Goal: Find specific page/section: Find specific page/section

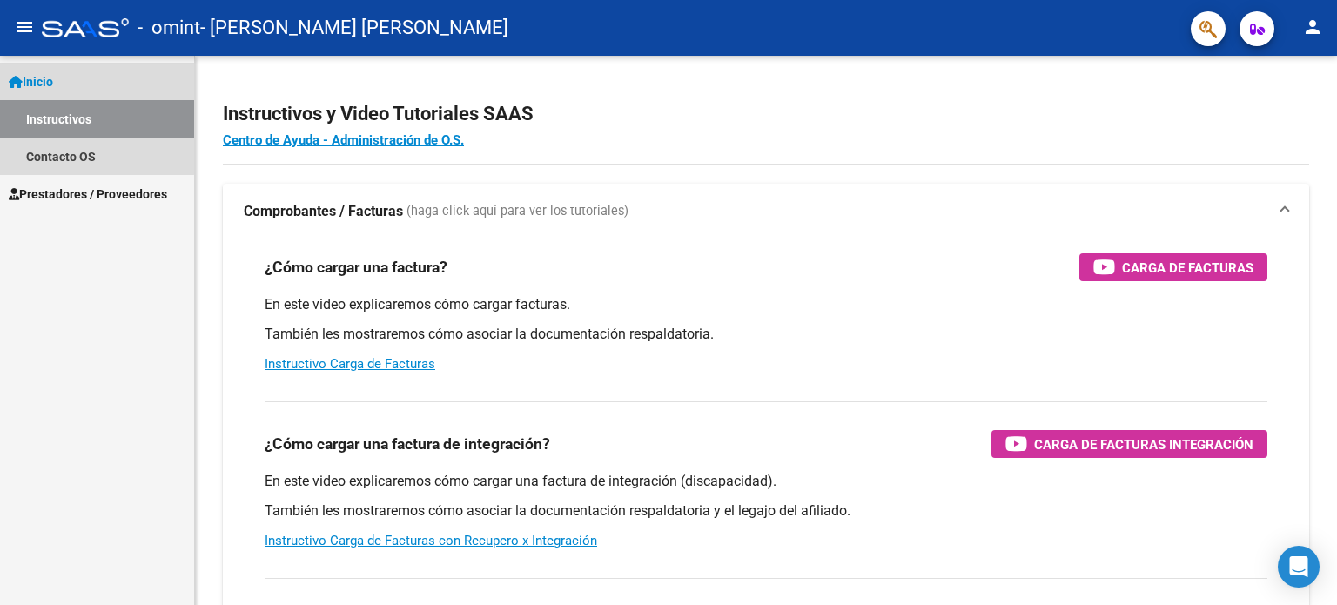
click at [63, 71] on link "Inicio" at bounding box center [97, 81] width 194 height 37
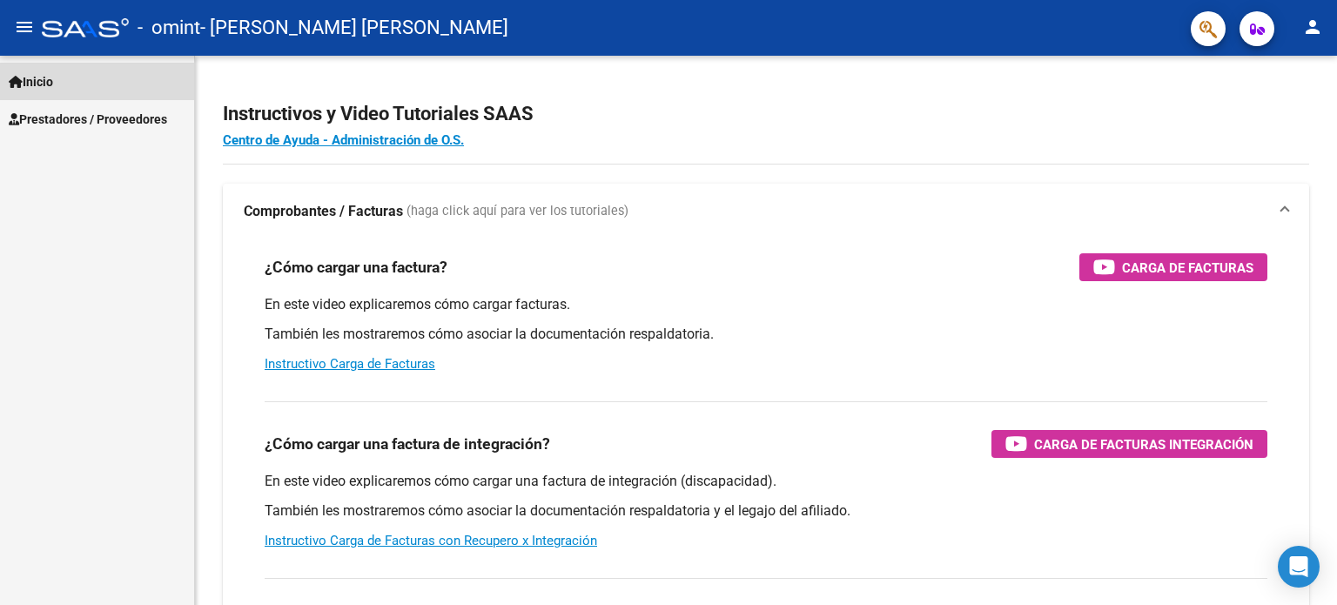
click at [63, 71] on link "Inicio" at bounding box center [97, 81] width 194 height 37
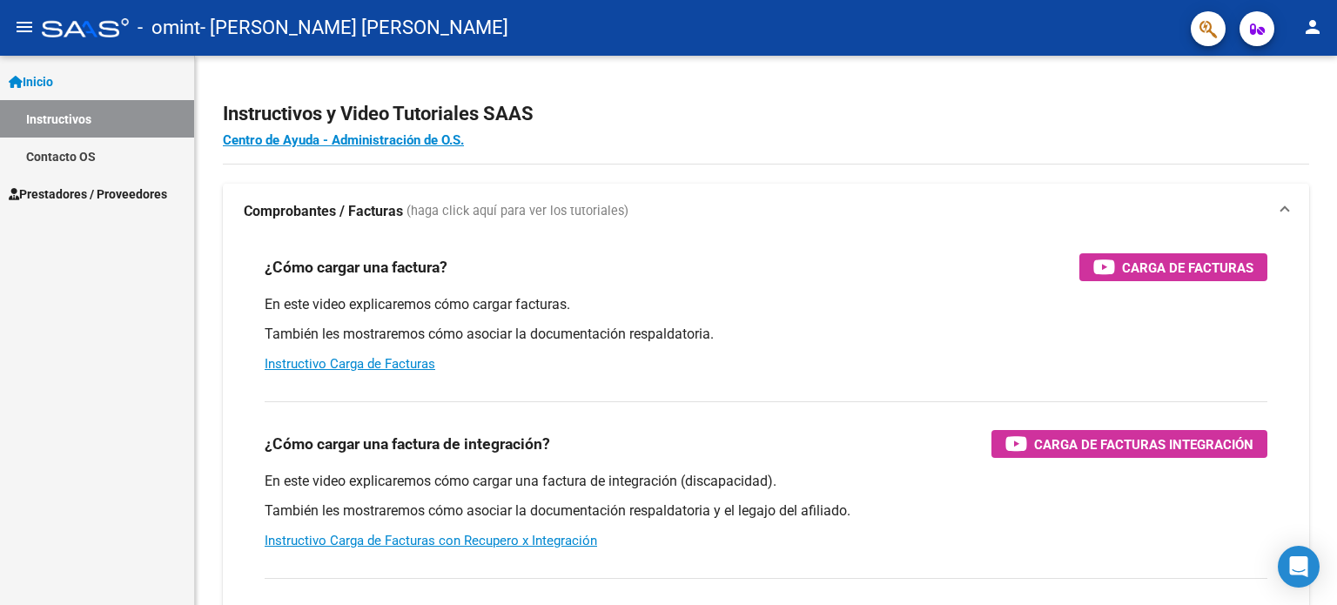
click at [70, 200] on span "Prestadores / Proveedores" at bounding box center [88, 194] width 158 height 19
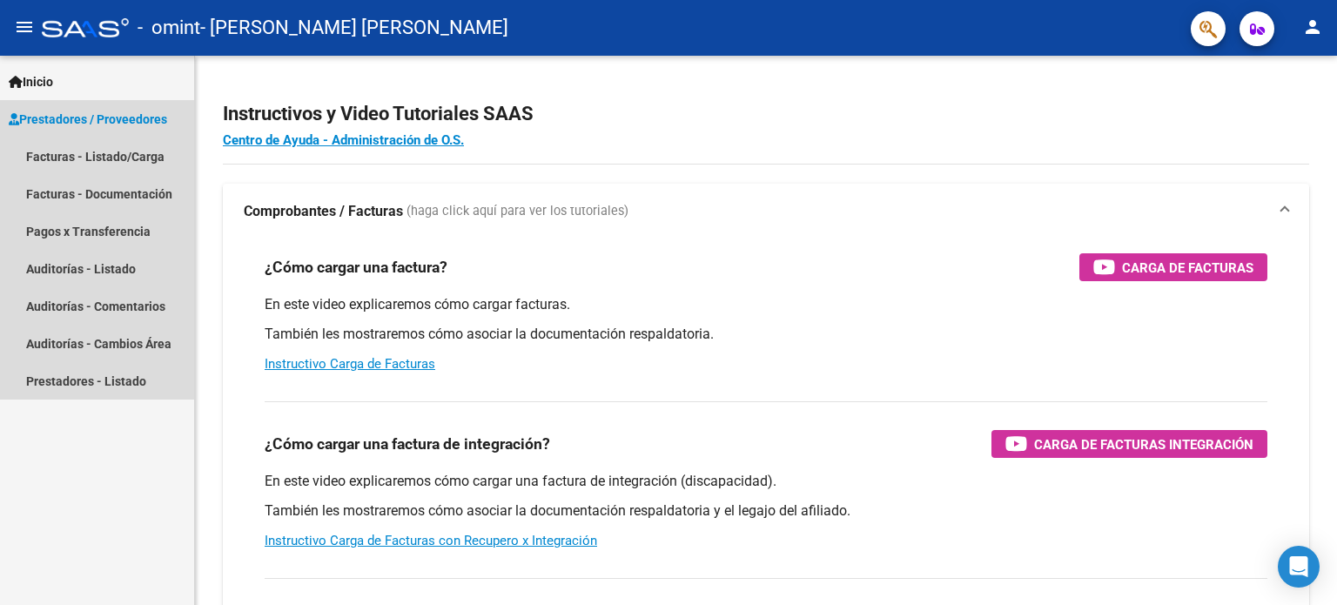
click at [111, 113] on span "Prestadores / Proveedores" at bounding box center [88, 119] width 158 height 19
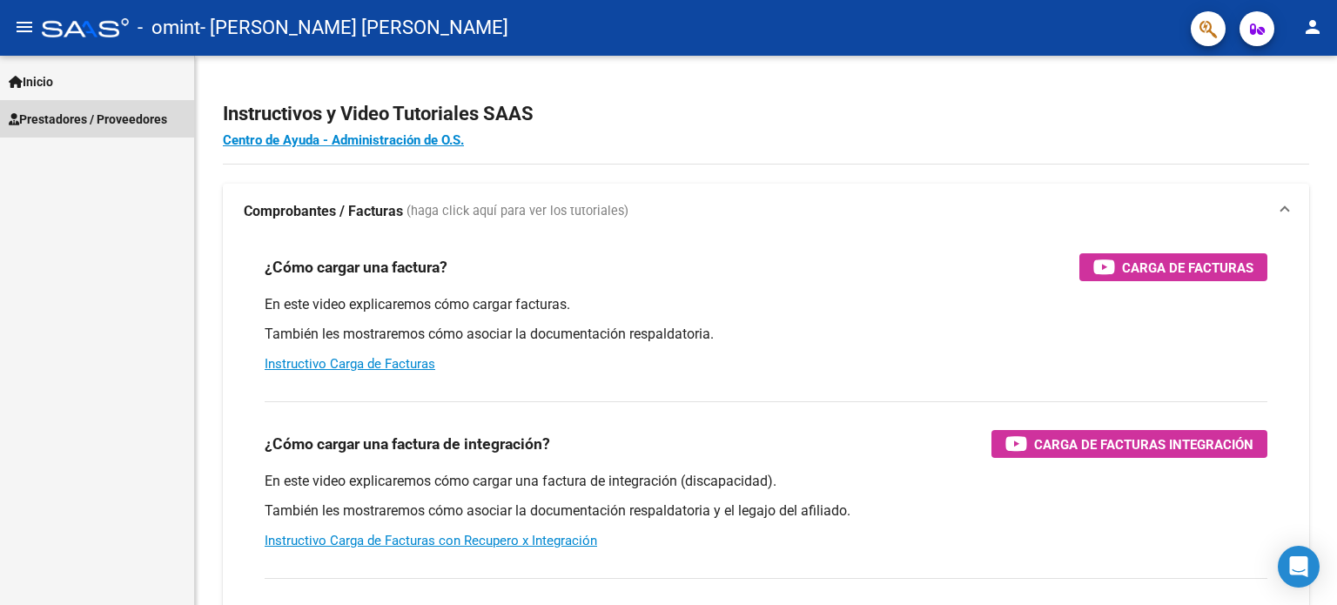
click at [111, 113] on span "Prestadores / Proveedores" at bounding box center [88, 119] width 158 height 19
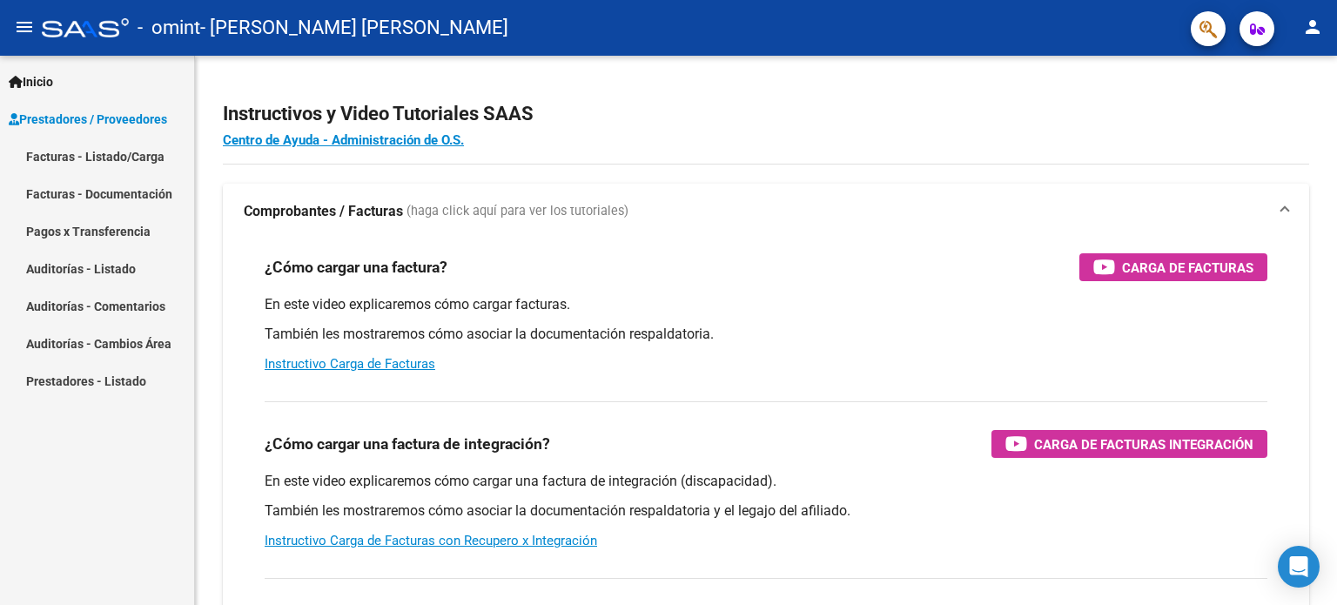
click at [116, 156] on link "Facturas - Listado/Carga" at bounding box center [97, 156] width 194 height 37
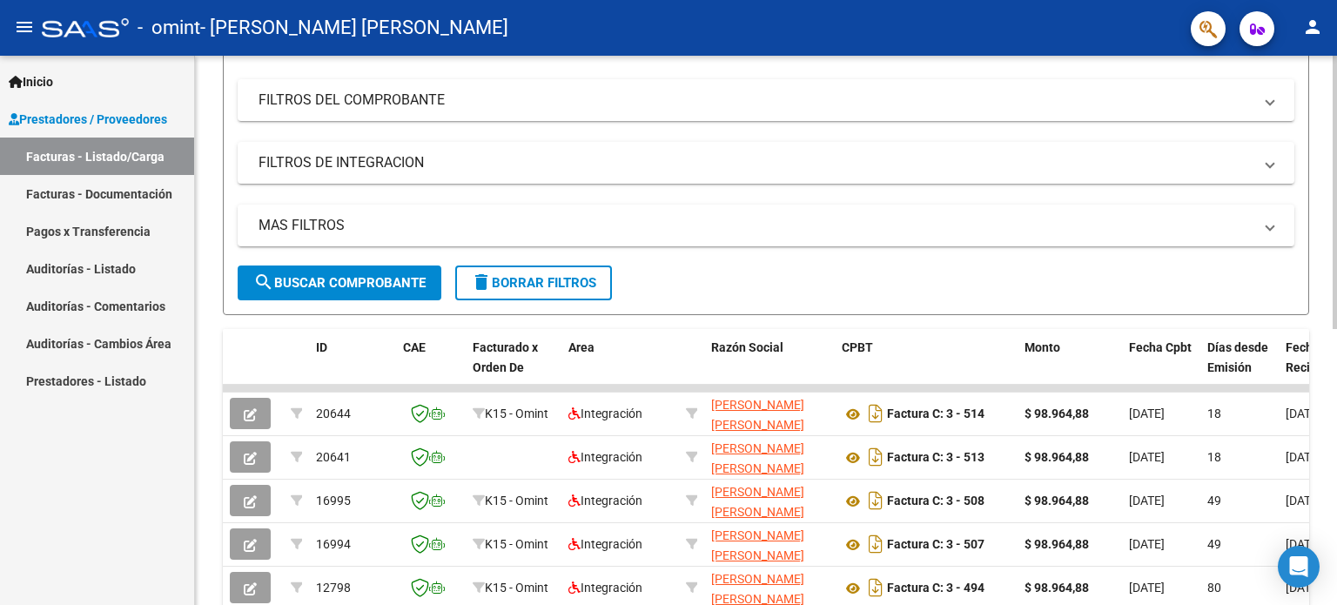
scroll to position [219, 0]
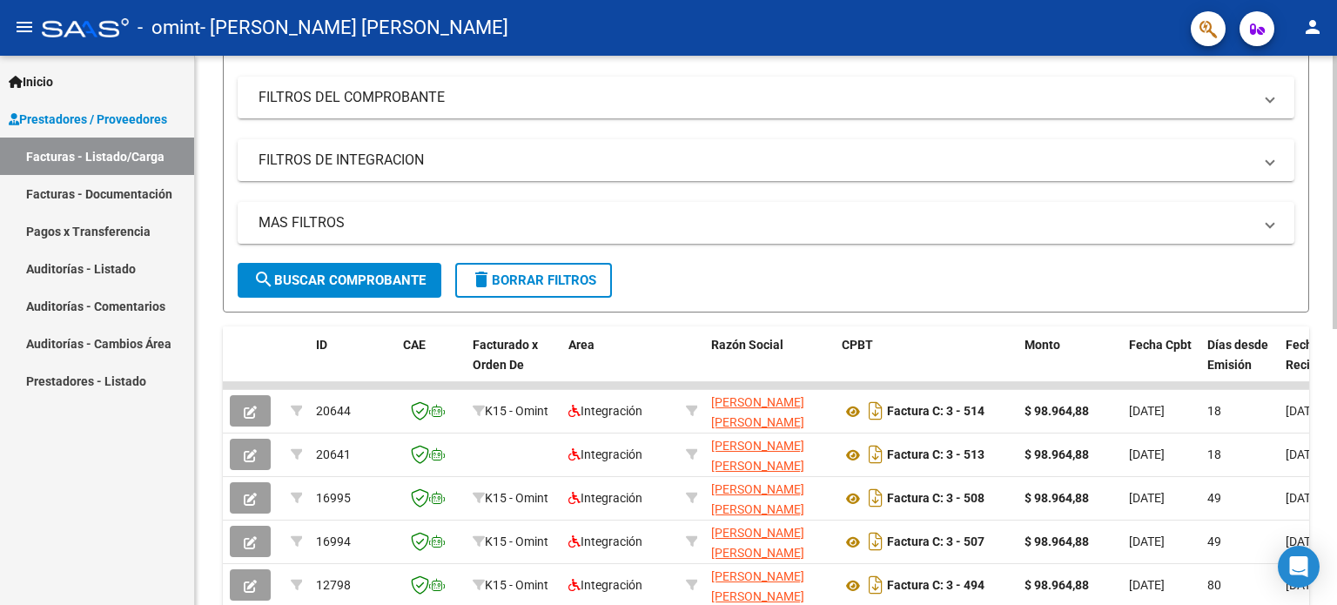
click at [1336, 285] on div at bounding box center [1334, 303] width 4 height 273
click at [1325, 355] on div "Video tutorial PRESTADORES -> Listado de CPBTs Emitidos por Prestadores / Prove…" at bounding box center [766, 383] width 1142 height 1094
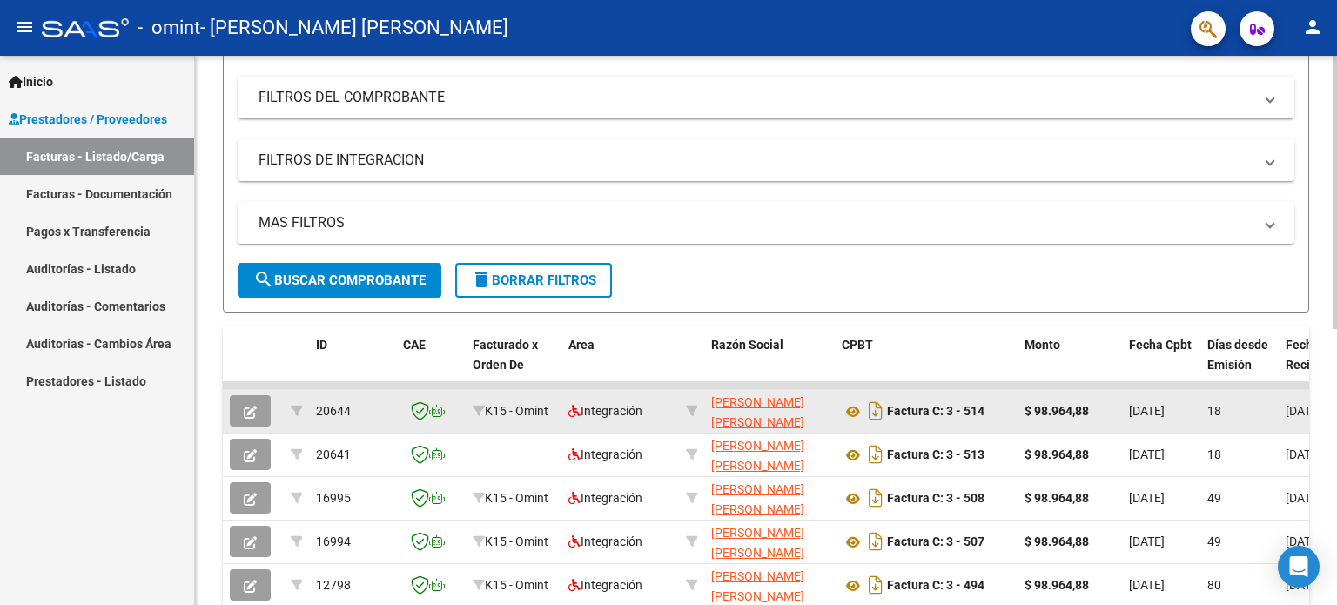
drag, startPoint x: 1236, startPoint y: 382, endPoint x: 1148, endPoint y: 399, distance: 89.4
click at [1148, 399] on datatable-scroller "20644 K15 - Omint Integración [PERSON_NAME] [PERSON_NAME] 27323358562 Factura C…" at bounding box center [766, 603] width 1086 height 443
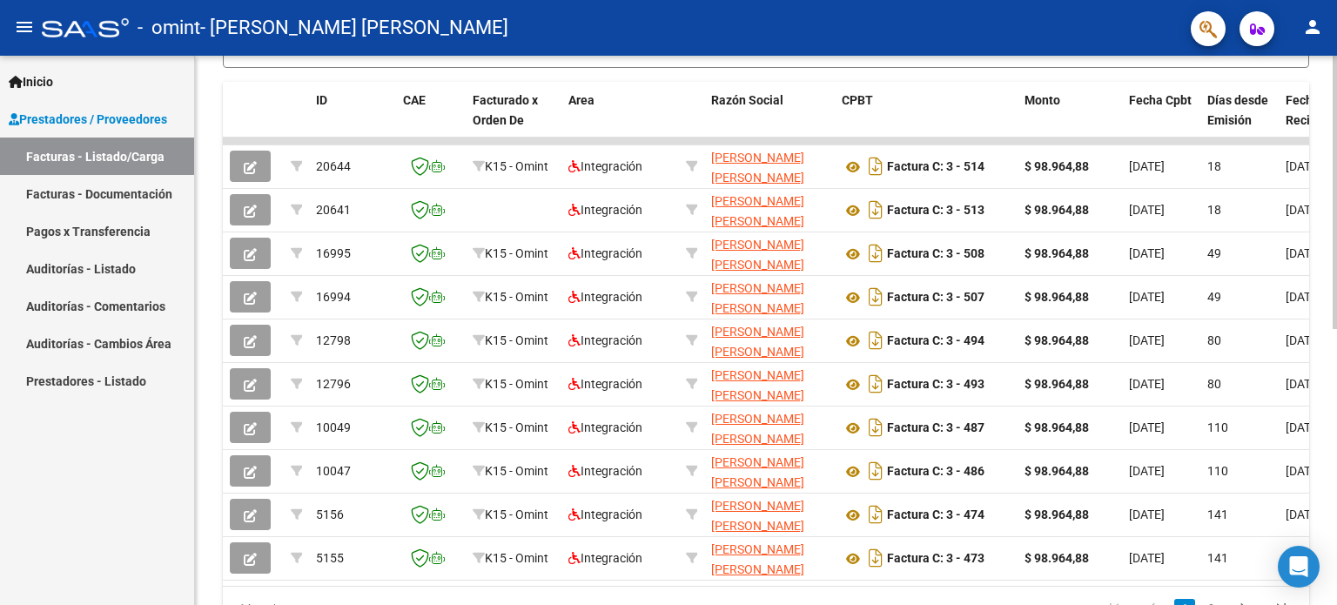
scroll to position [555, 0]
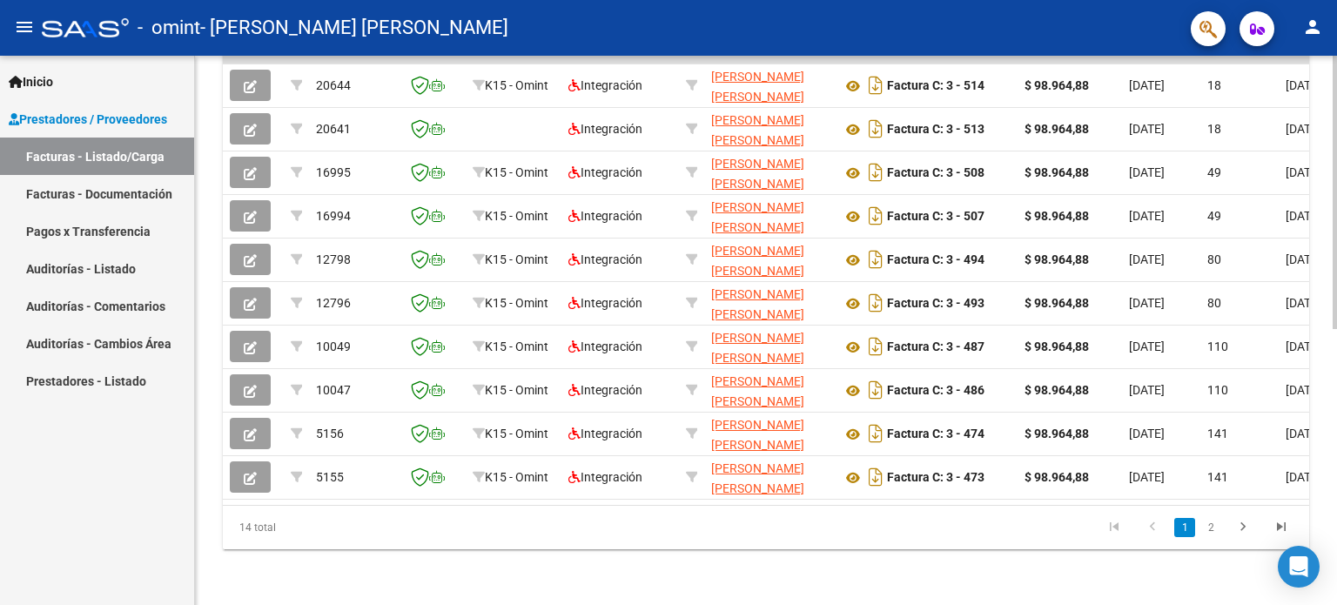
click at [1333, 424] on div at bounding box center [1334, 468] width 4 height 273
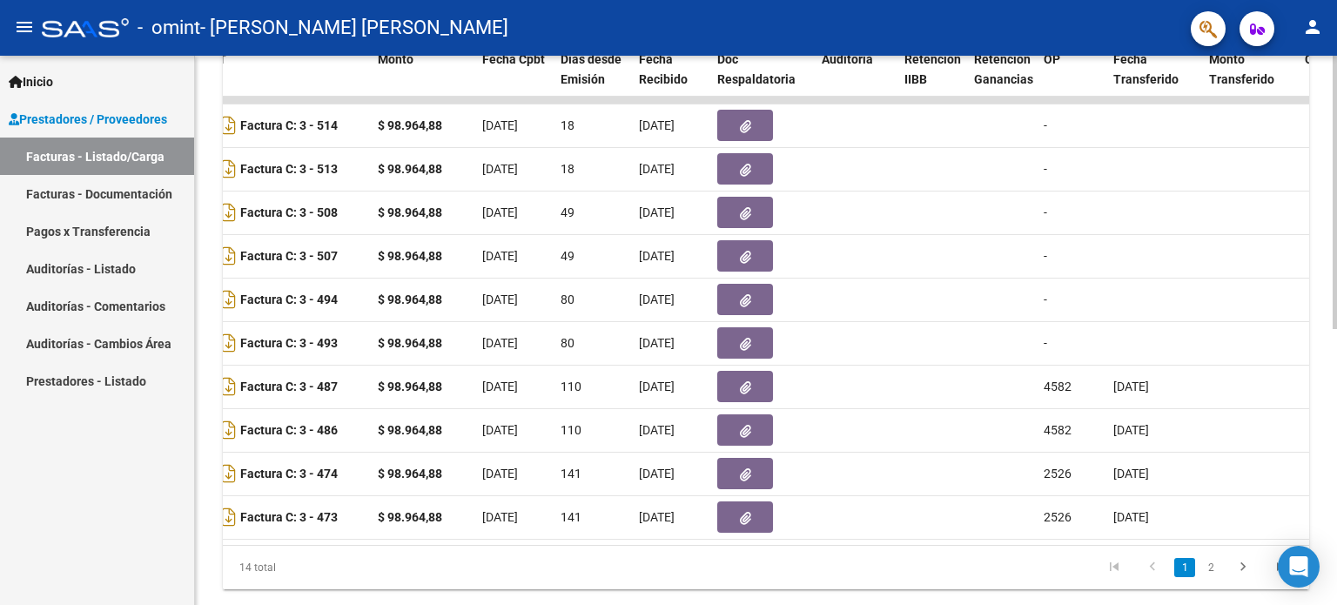
scroll to position [507, 0]
click at [1319, 335] on div "Video tutorial PRESTADORES -> Listado de CPBTs Emitidos por Prestadores / Prove…" at bounding box center [768, 96] width 1146 height 1094
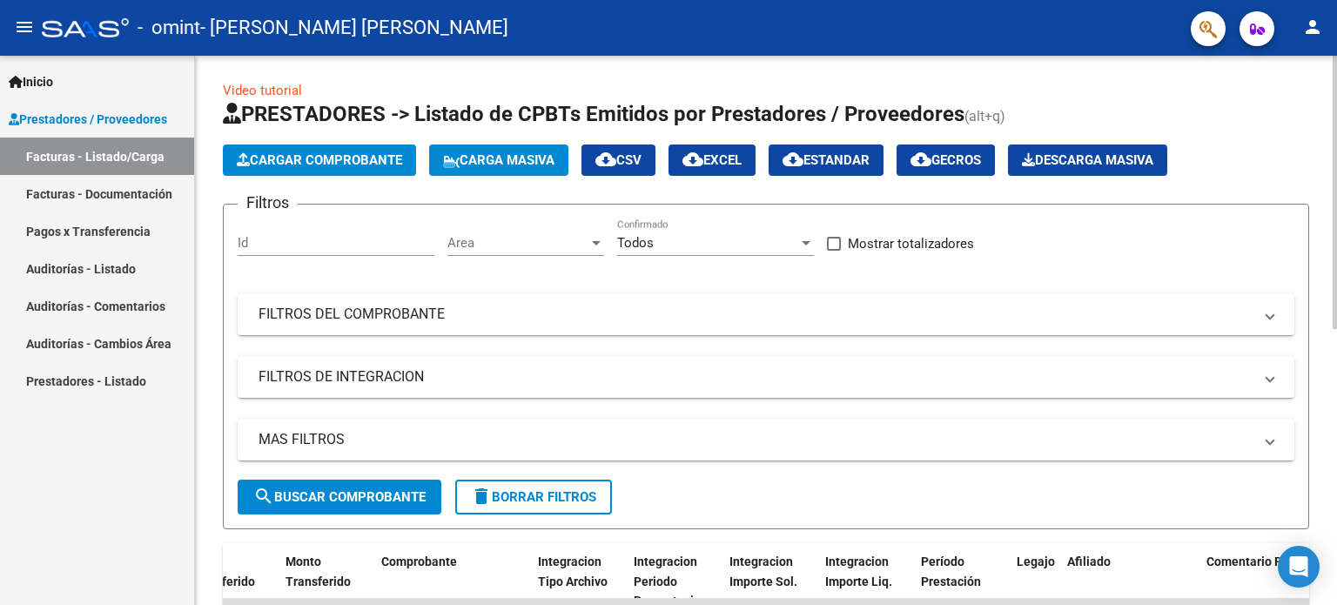
scroll to position [0, 0]
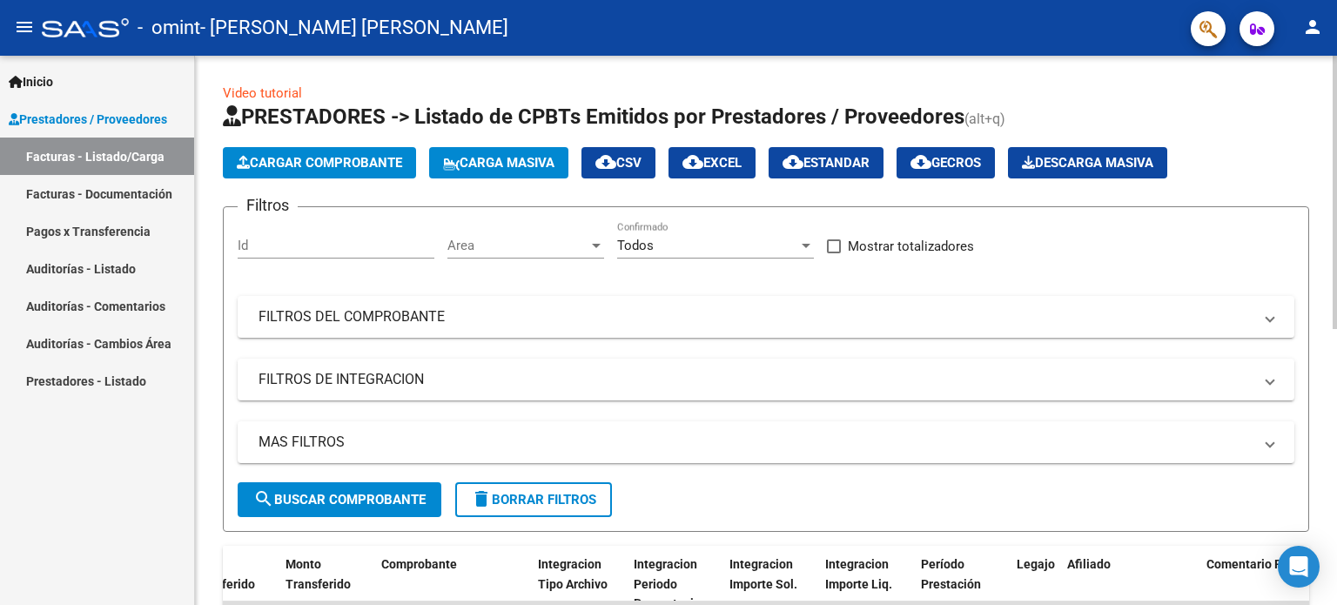
click at [1274, 0] on html "menu - omint - [PERSON_NAME] [PERSON_NAME] person Inicio Instructivos Contacto …" at bounding box center [668, 302] width 1337 height 605
